Goal: Information Seeking & Learning: Check status

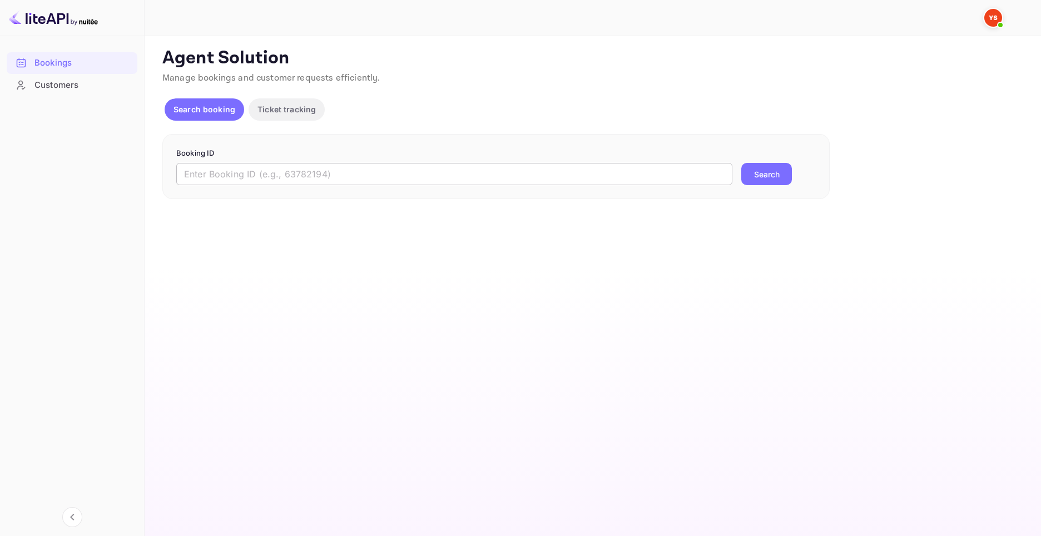
click at [267, 166] on input "text" at bounding box center [454, 174] width 556 height 22
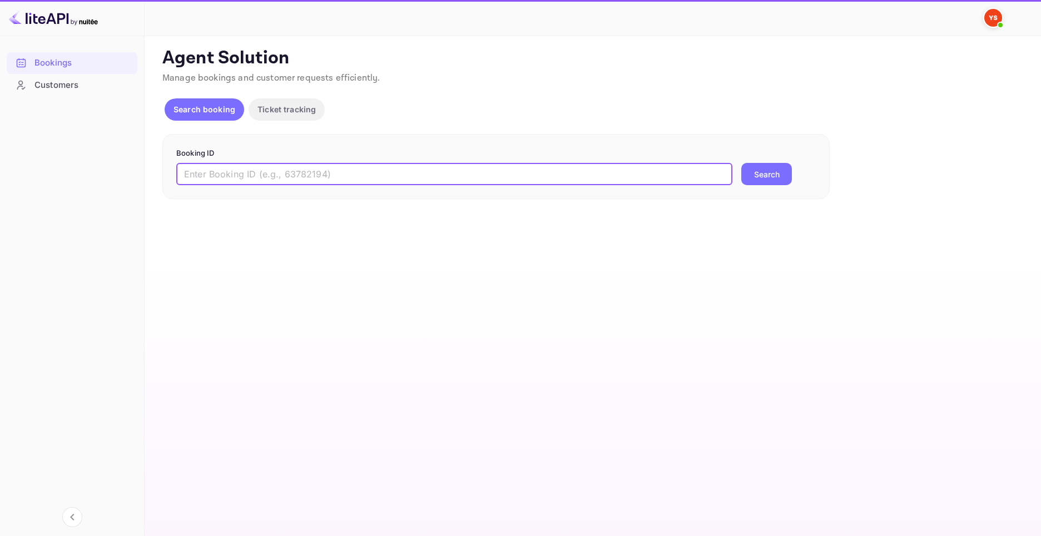
paste input "9560577"
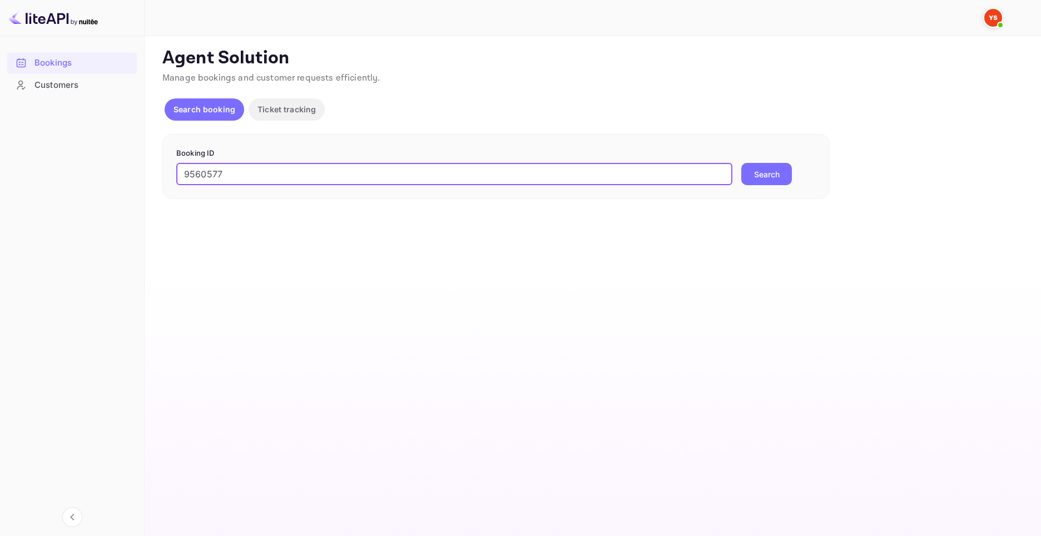
type input "9560577"
click at [759, 176] on button "Search" at bounding box center [766, 174] width 51 height 22
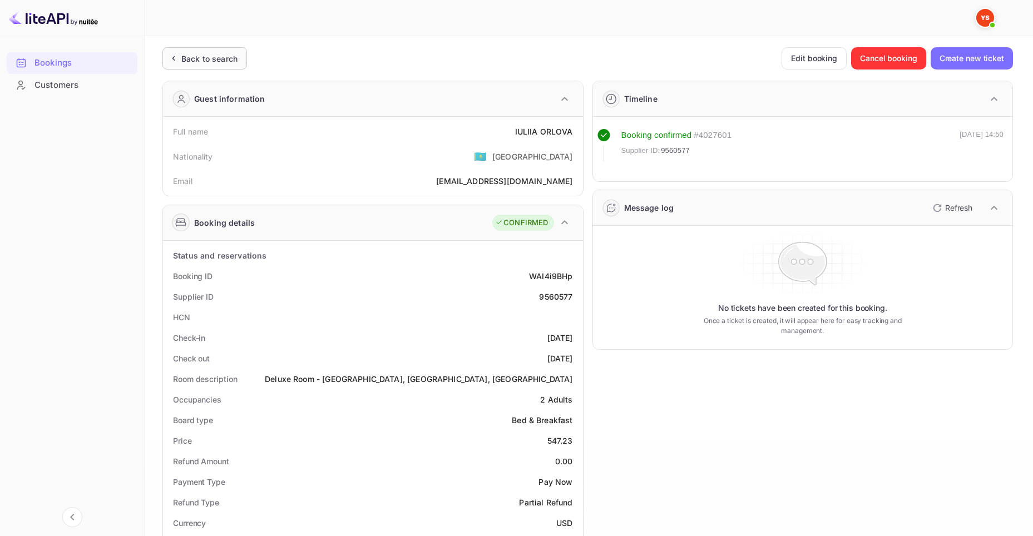
click at [203, 51] on div "Back to search" at bounding box center [204, 58] width 85 height 22
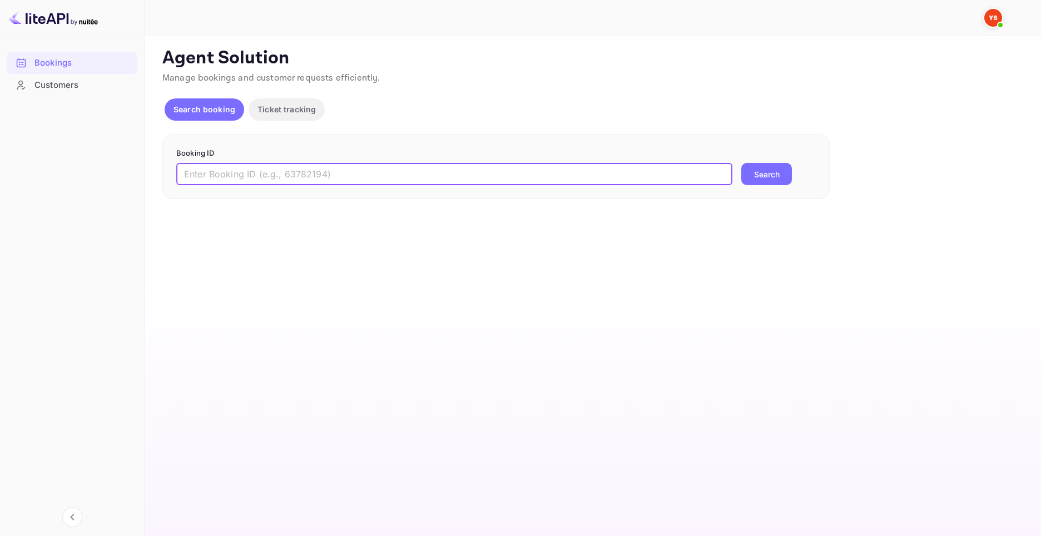
click at [335, 175] on input "text" at bounding box center [454, 174] width 556 height 22
paste input "9560577"
type input "9560577"
click at [772, 186] on div "Booking ID 9560577 ​ Search" at bounding box center [495, 167] width 667 height 66
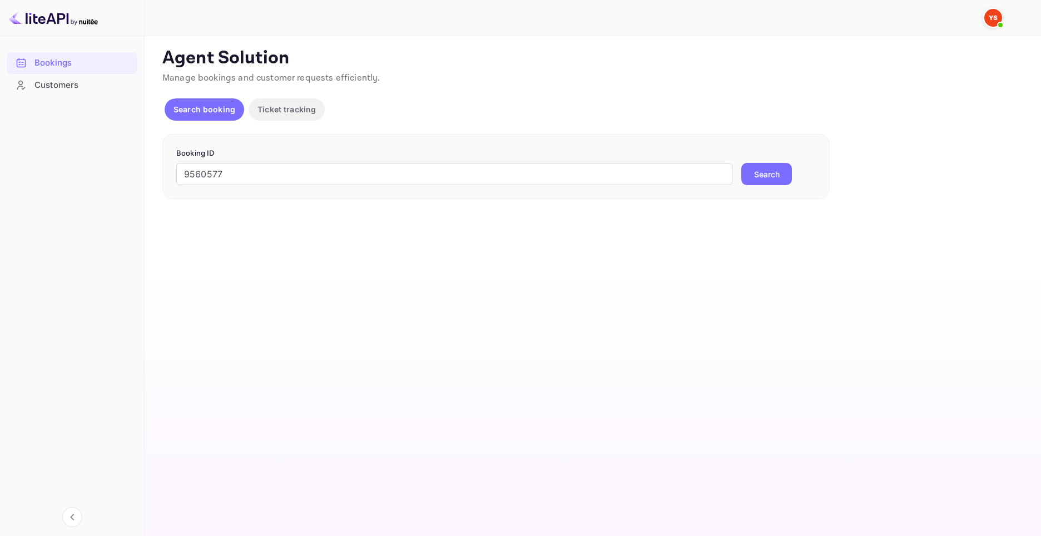
click at [773, 172] on button "Search" at bounding box center [766, 174] width 51 height 22
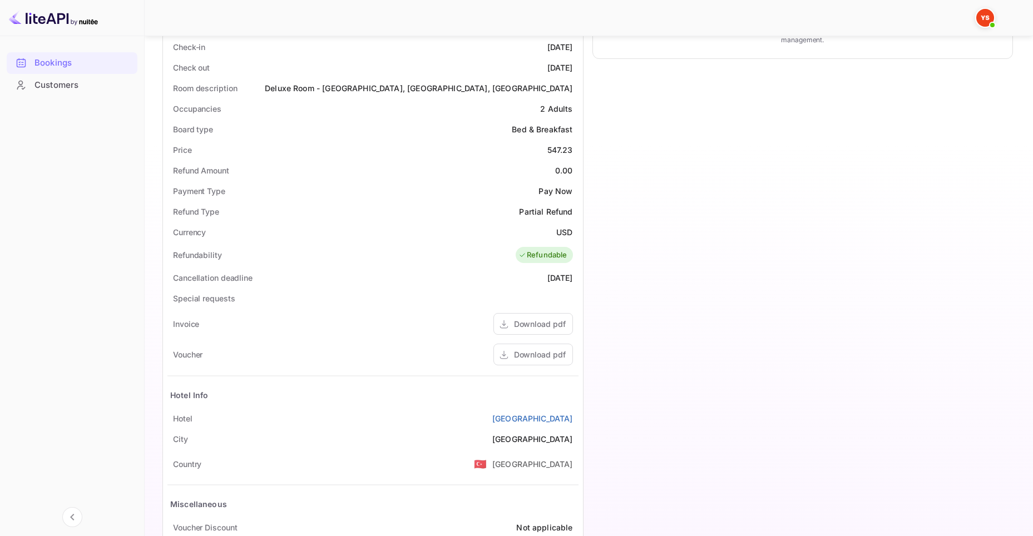
scroll to position [286, 0]
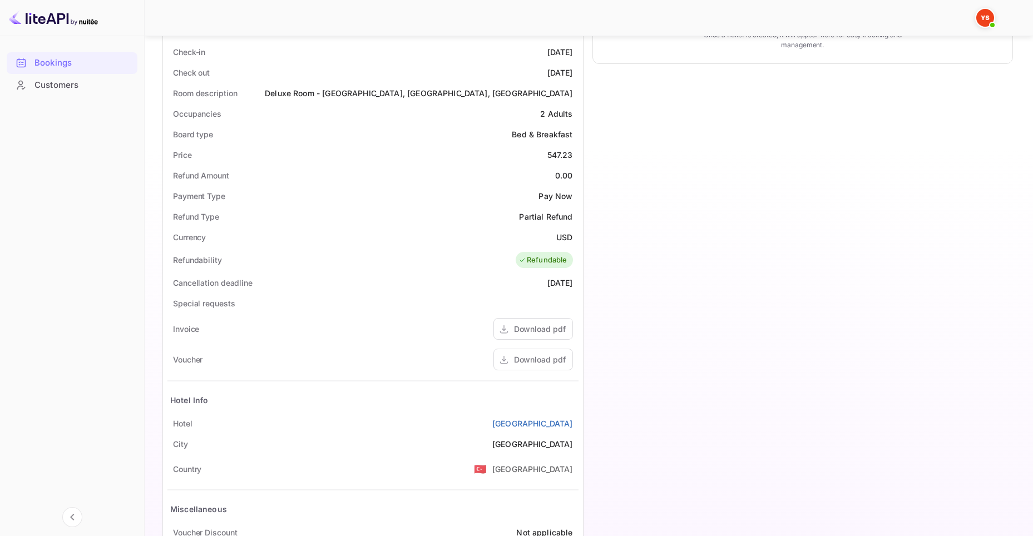
click at [553, 156] on div "547.23" at bounding box center [560, 155] width 26 height 12
copy div "547.23"
